Goal: Task Accomplishment & Management: Complete application form

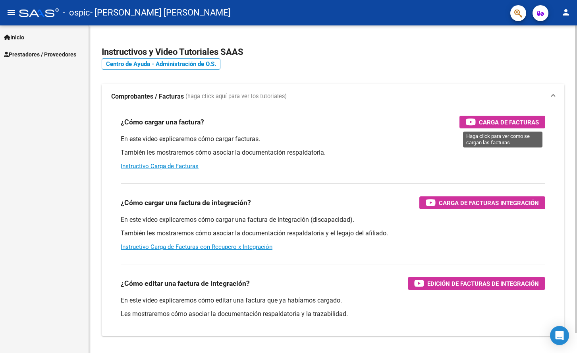
click at [513, 121] on span "Carga de Facturas" at bounding box center [509, 122] width 60 height 10
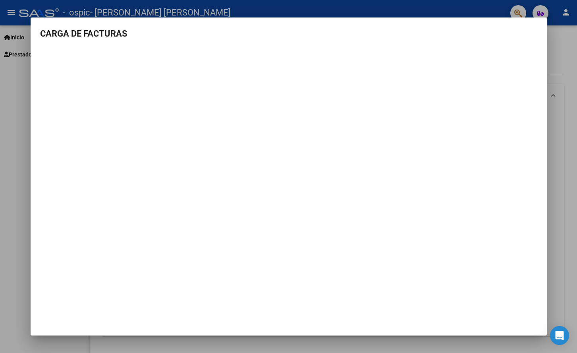
click at [574, 131] on div at bounding box center [288, 176] width 577 height 353
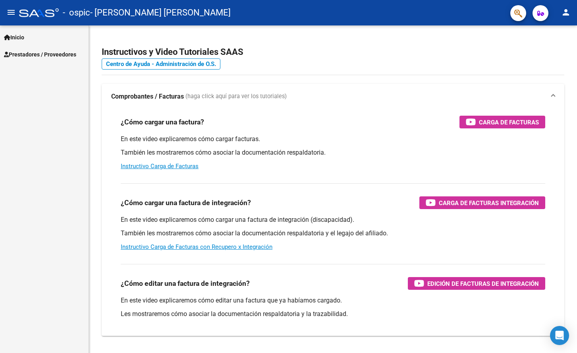
click at [64, 55] on span "Prestadores / Proveedores" at bounding box center [40, 54] width 72 height 9
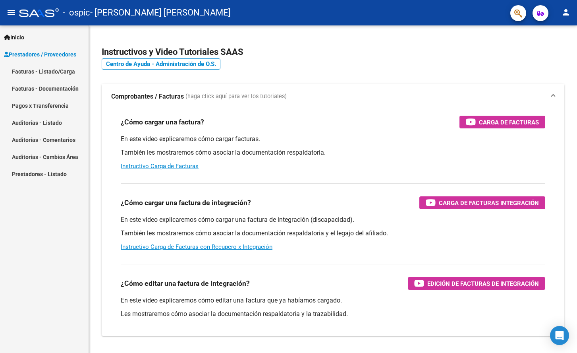
click at [58, 75] on link "Facturas - Listado/Carga" at bounding box center [44, 71] width 89 height 17
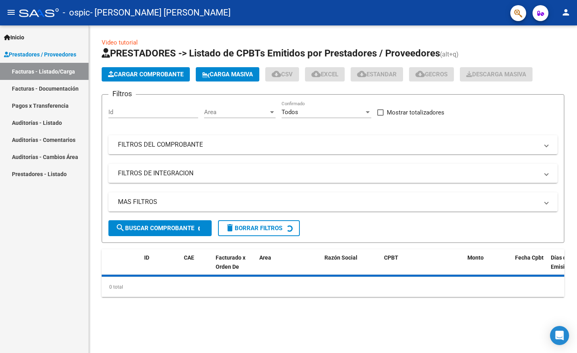
click at [157, 78] on button "Cargar Comprobante" at bounding box center [146, 74] width 88 height 14
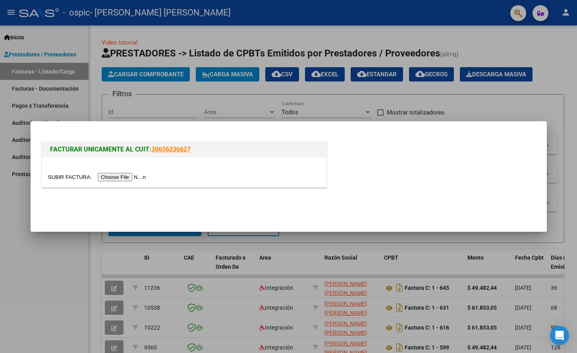
click at [128, 178] on input "file" at bounding box center [98, 177] width 101 height 8
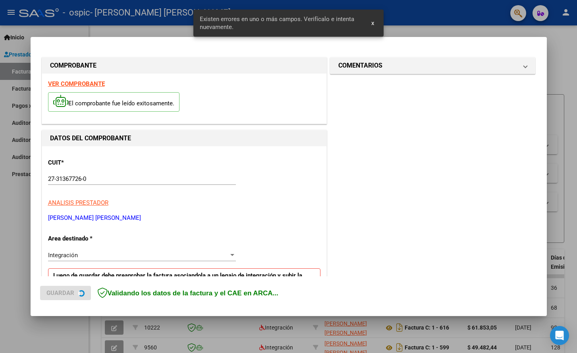
scroll to position [160, 0]
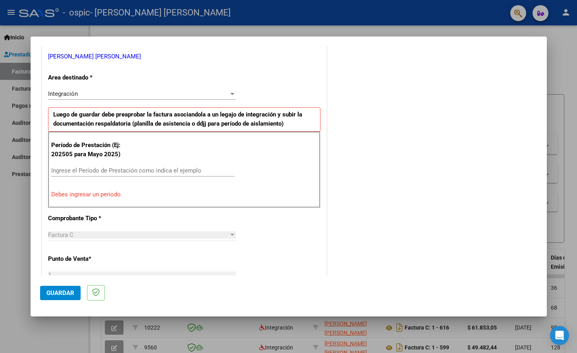
click at [62, 169] on input "Ingrese el Período de Prestación como indica el ejemplo" at bounding box center [143, 170] width 184 height 7
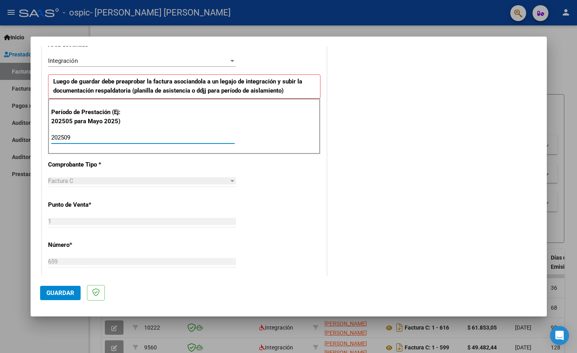
scroll to position [131, 0]
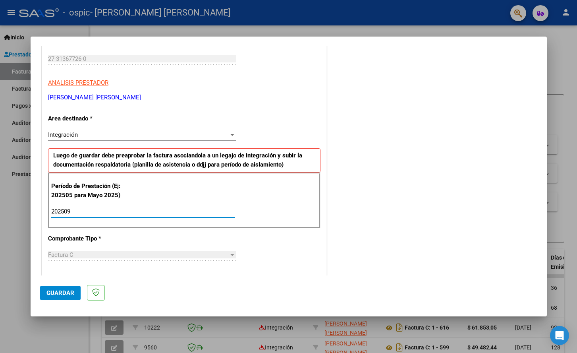
type input "202509"
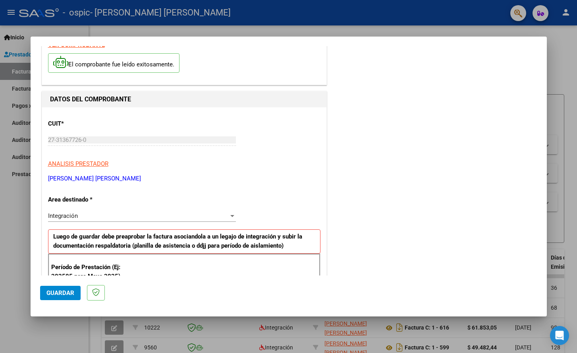
scroll to position [0, 0]
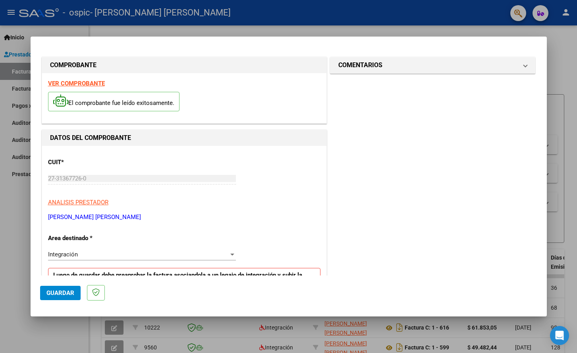
click at [51, 297] on button "Guardar" at bounding box center [60, 293] width 41 height 14
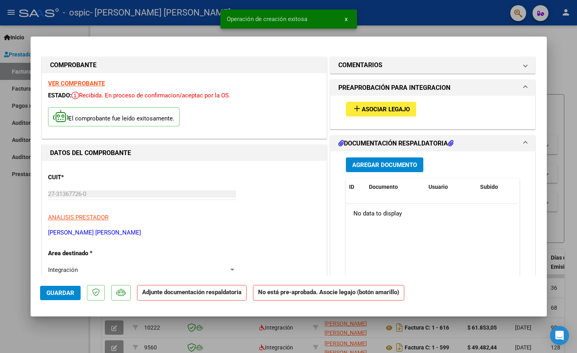
click at [380, 106] on span "Asociar Legajo" at bounding box center [386, 109] width 48 height 7
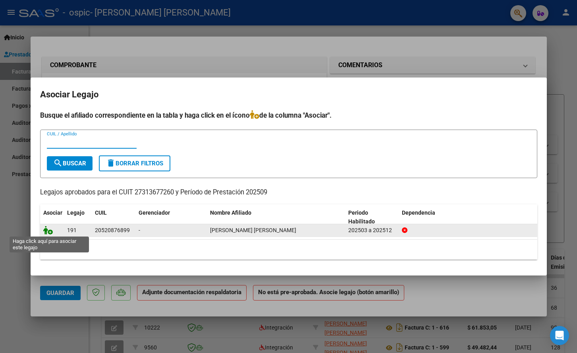
click at [49, 233] on icon at bounding box center [48, 230] width 10 height 9
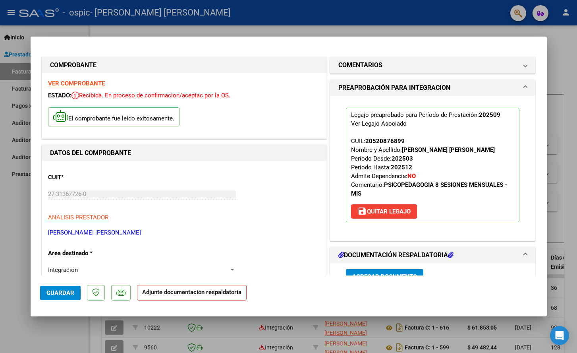
click at [191, 295] on strong "Adjunte documentación respaldatoria" at bounding box center [191, 291] width 99 height 7
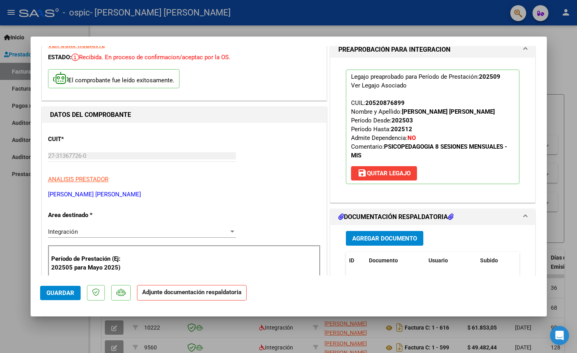
click at [364, 237] on span "Agregar Documento" at bounding box center [384, 238] width 65 height 7
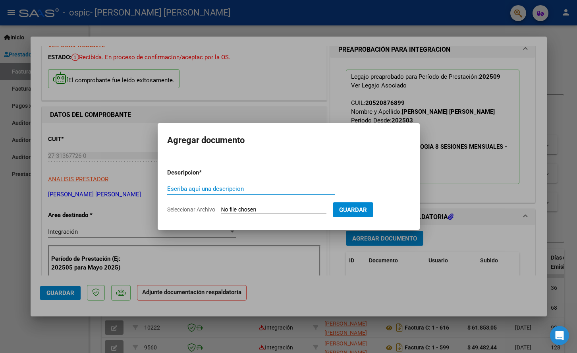
click at [178, 188] on input "Escriba aquí una descripcion" at bounding box center [251, 188] width 168 height 7
click at [236, 191] on input "Planilla de asistencia" at bounding box center [251, 188] width 168 height 7
type input "Planilla de asistencia - [DATE]"
click at [249, 211] on input "Seleccionar Archivo" at bounding box center [273, 210] width 105 height 8
type input "C:\fakepath\Planilla de Asistencia - [PERSON_NAME] B [DATE].pdf"
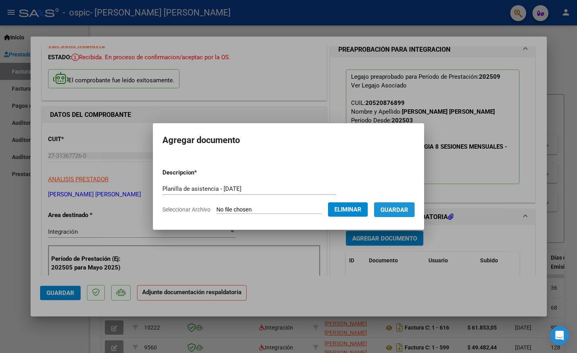
click at [407, 211] on span "Guardar" at bounding box center [395, 209] width 28 height 7
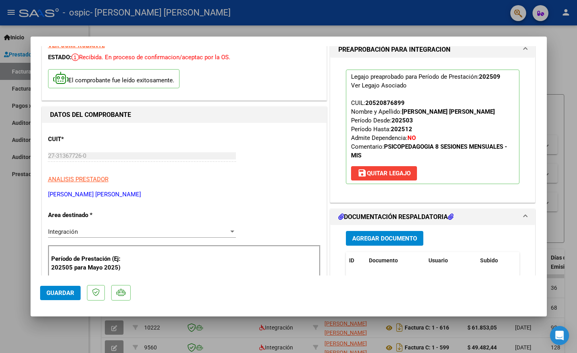
click at [390, 238] on span "Agregar Documento" at bounding box center [384, 238] width 65 height 7
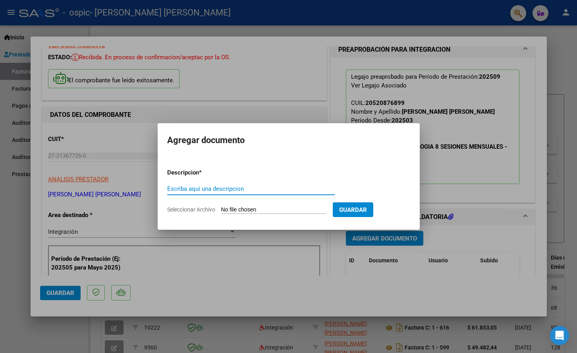
click at [191, 186] on input "Escriba aquí una descripcion" at bounding box center [251, 188] width 168 height 7
type input "Autorización"
click at [237, 211] on input "Seleccionar Archivo" at bounding box center [273, 210] width 105 height 8
type input "C:\fakepath\[PERSON_NAME] (autorizacion).pdf"
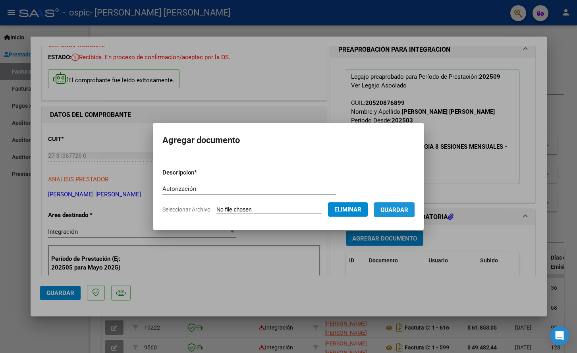
click at [406, 212] on span "Guardar" at bounding box center [395, 209] width 28 height 7
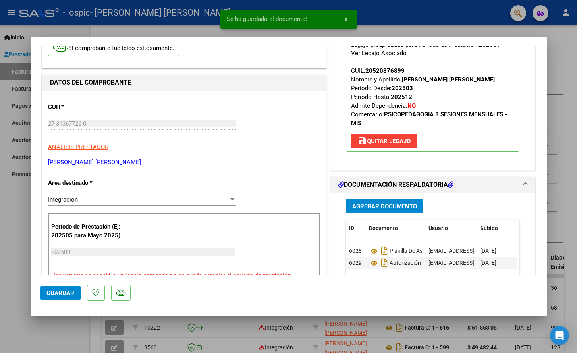
scroll to position [72, 0]
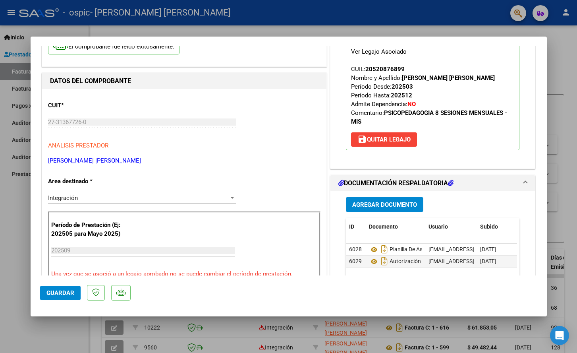
click at [61, 294] on span "Guardar" at bounding box center [60, 292] width 28 height 7
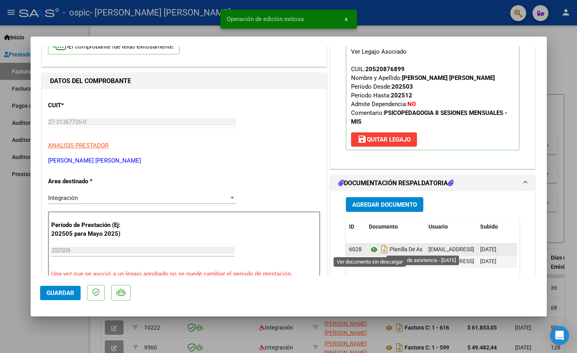
click at [371, 249] on icon at bounding box center [374, 250] width 10 height 10
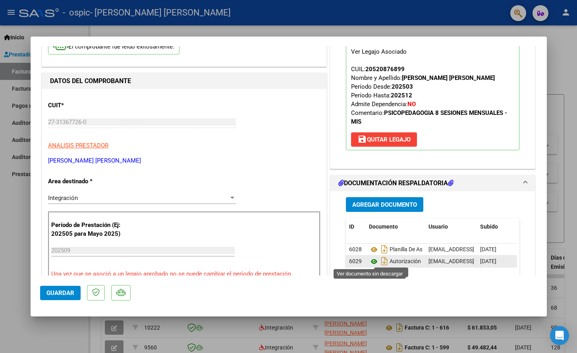
click at [371, 264] on icon at bounding box center [374, 262] width 10 height 10
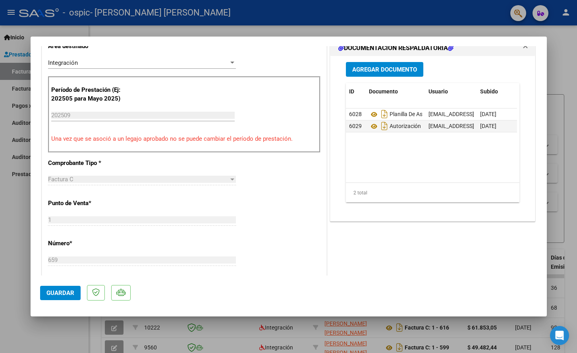
scroll to position [245, 0]
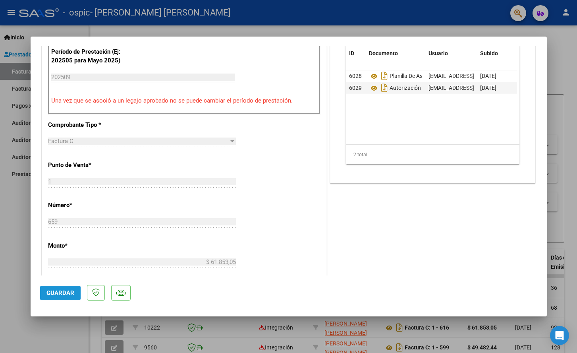
click at [70, 297] on button "Guardar" at bounding box center [60, 293] width 41 height 14
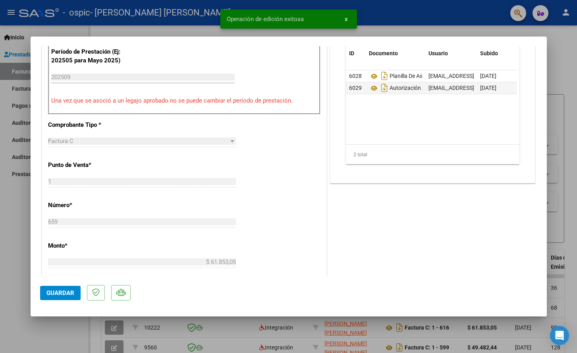
click at [64, 292] on span "Guardar" at bounding box center [60, 292] width 28 height 7
click at [10, 329] on div at bounding box center [288, 176] width 577 height 353
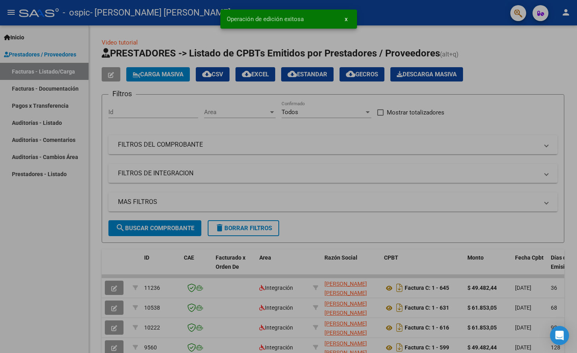
type input "$ 0,00"
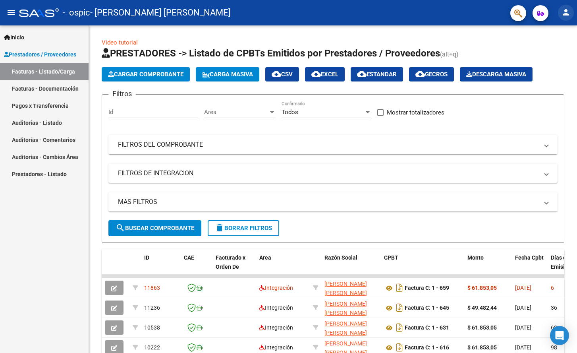
click at [569, 13] on mat-icon "person" at bounding box center [566, 13] width 10 height 10
click at [553, 56] on button "exit_to_app Salir" at bounding box center [550, 52] width 48 height 19
